Goal: Information Seeking & Learning: Check status

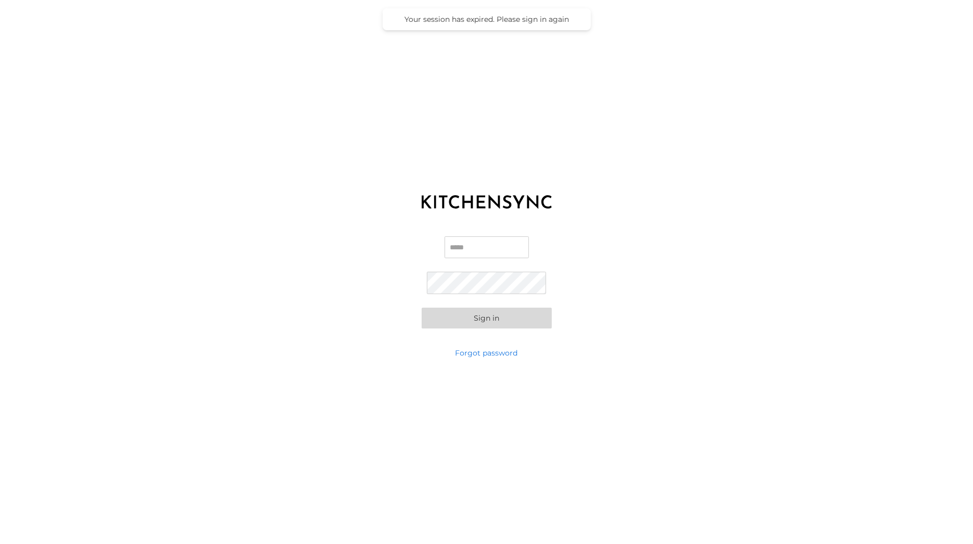
type input "**********"
click at [486, 318] on button "Sign in" at bounding box center [487, 318] width 130 height 21
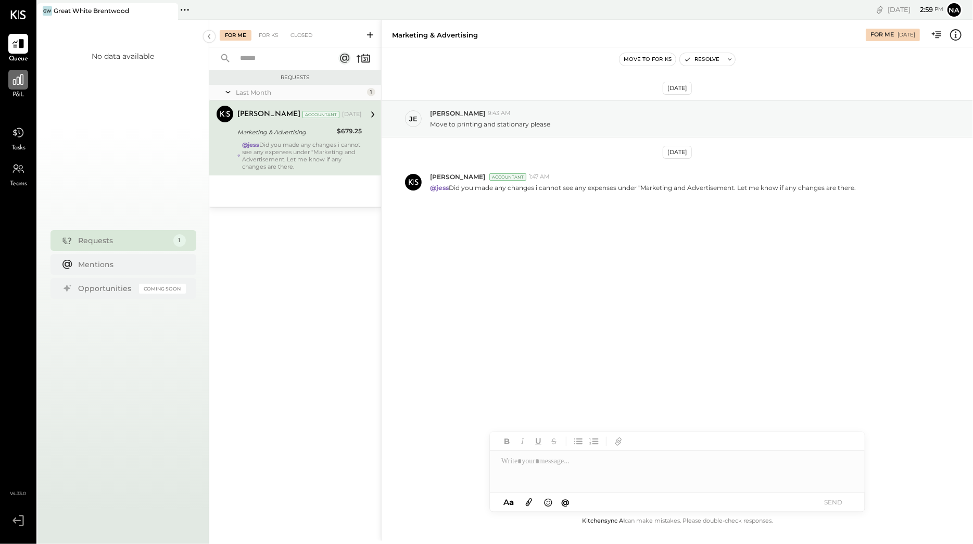
click at [16, 87] on div at bounding box center [18, 80] width 20 height 20
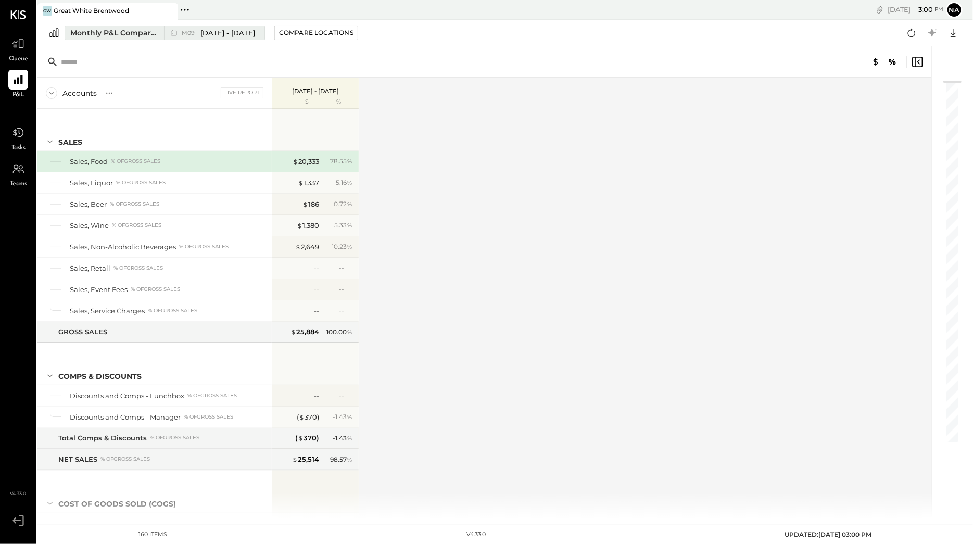
click at [215, 32] on span "[DATE] - [DATE]" at bounding box center [227, 33] width 55 height 10
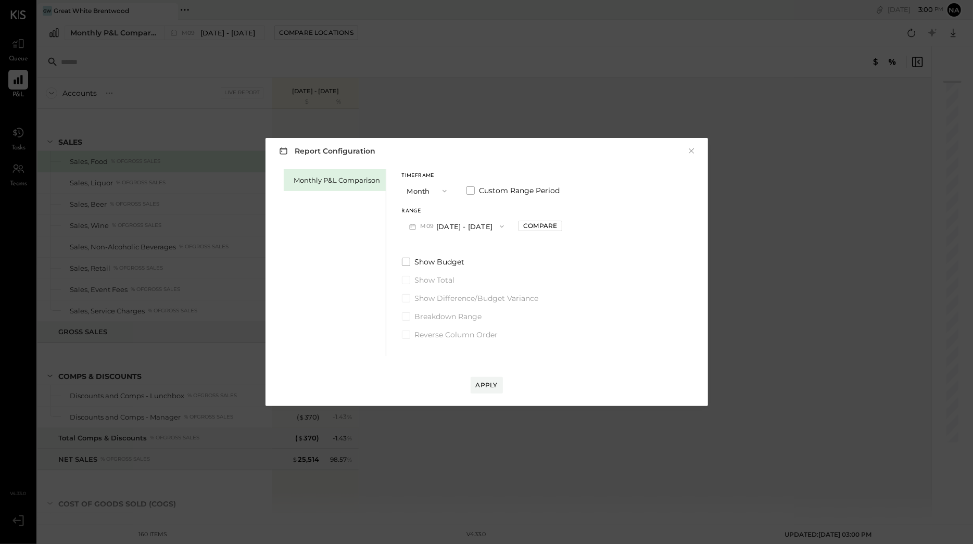
click at [464, 221] on button "M09 [DATE] - [DATE]" at bounding box center [457, 226] width 110 height 19
click at [454, 250] on span "[DATE] - [DATE]" at bounding box center [451, 249] width 49 height 9
click at [492, 382] on div "Apply" at bounding box center [487, 384] width 22 height 9
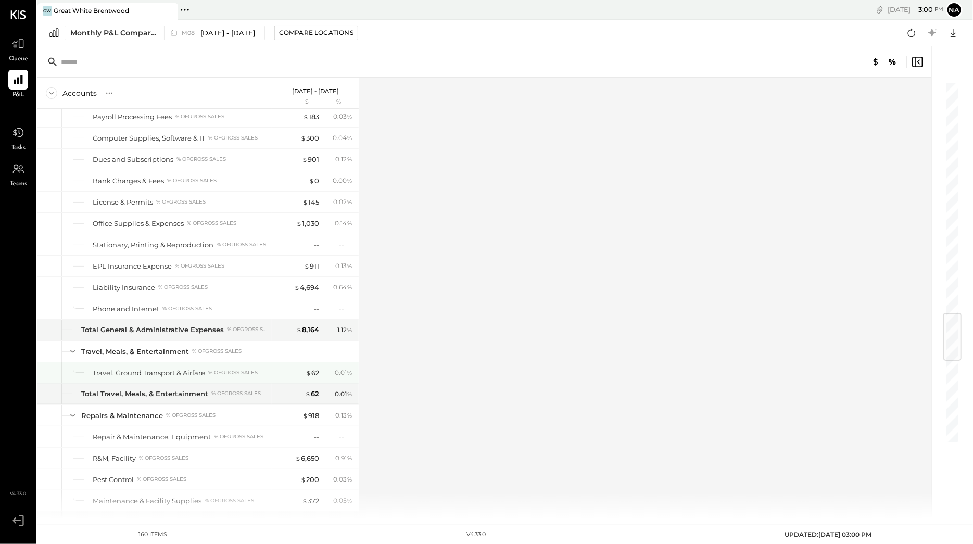
scroll to position [1961, 0]
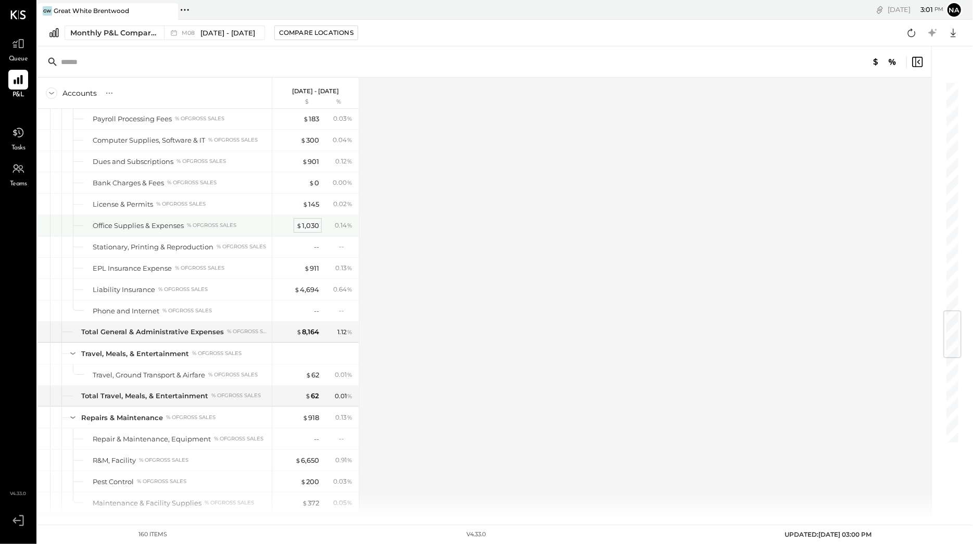
click at [310, 231] on div "$ 1,030" at bounding box center [307, 226] width 23 height 10
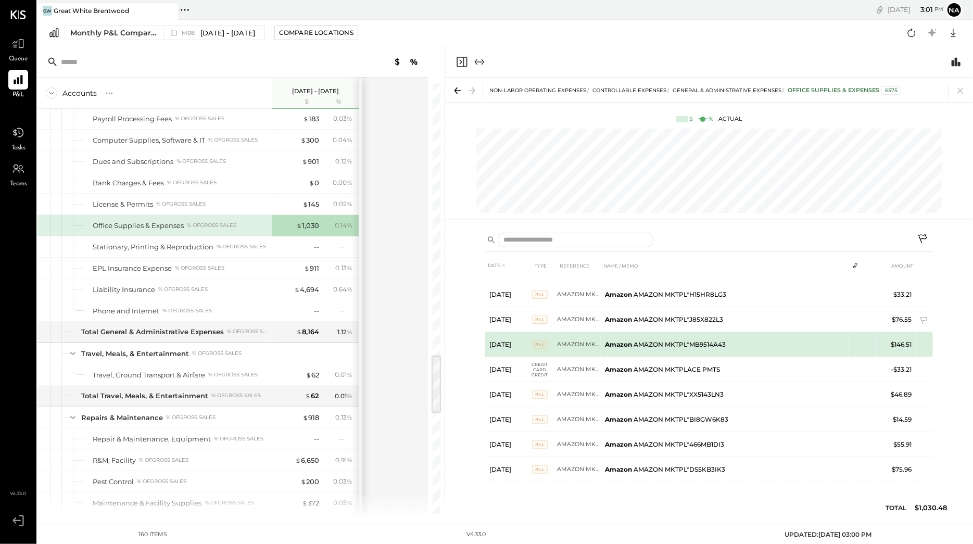
scroll to position [120, 0]
